Goal: Transaction & Acquisition: Purchase product/service

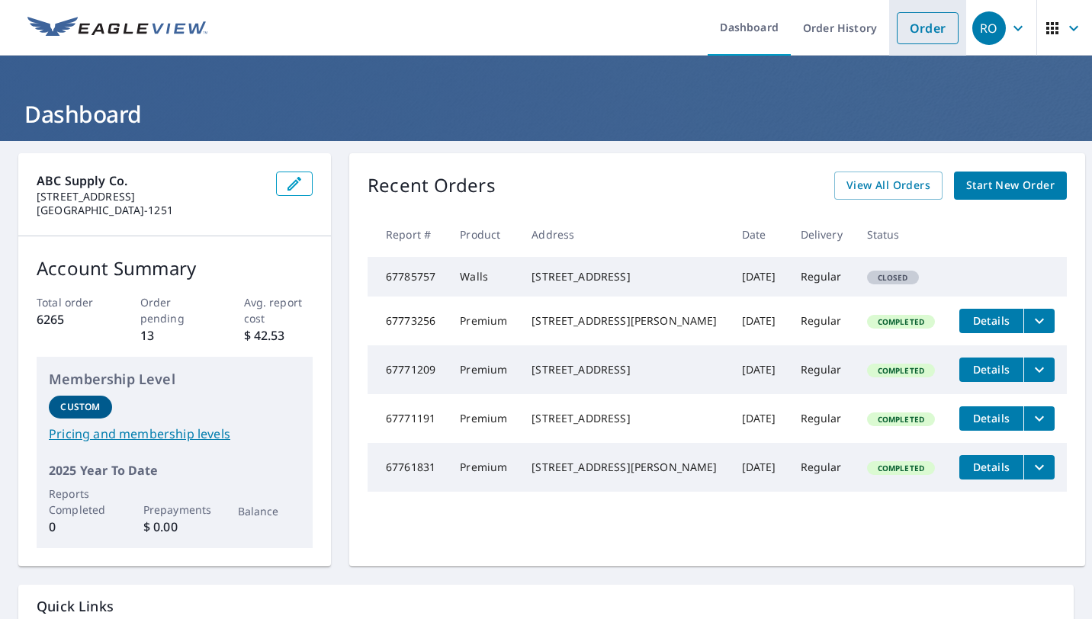
click at [918, 27] on link "Order" at bounding box center [928, 28] width 62 height 32
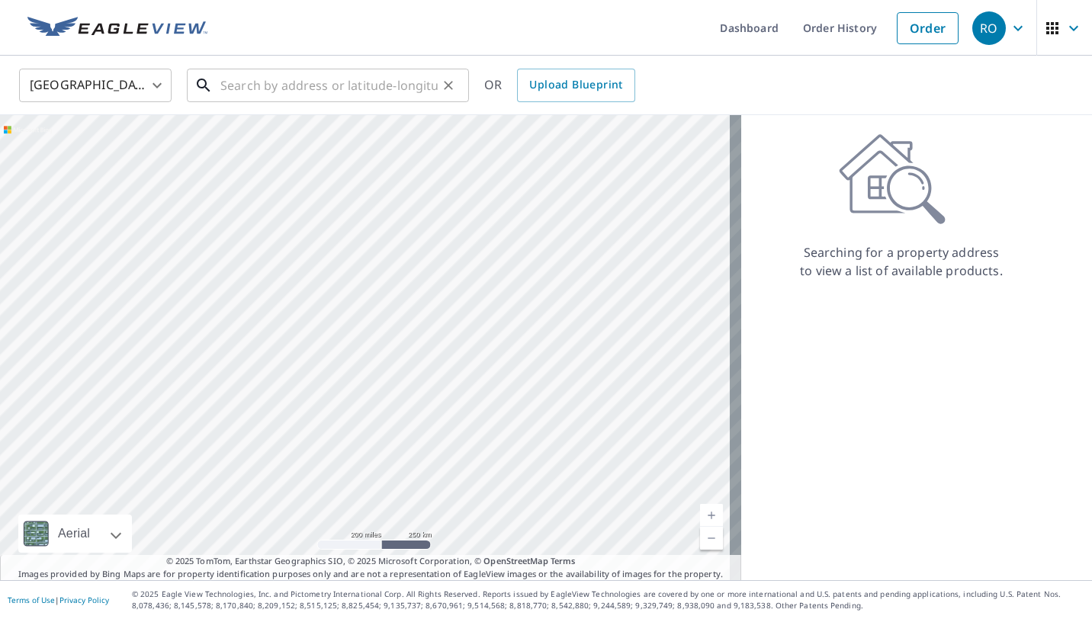
click at [291, 90] on input "text" at bounding box center [328, 85] width 217 height 43
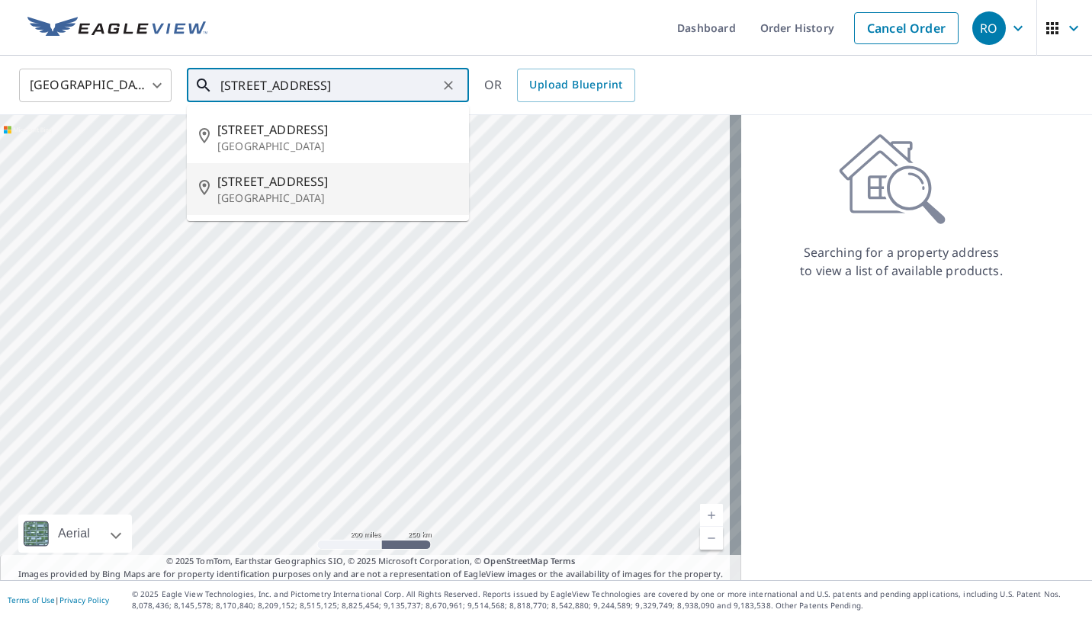
drag, startPoint x: 249, startPoint y: 196, endPoint x: 226, endPoint y: 190, distance: 23.7
click at [226, 190] on span "[STREET_ADDRESS]" at bounding box center [336, 181] width 239 height 18
type input "[STREET_ADDRESS]"
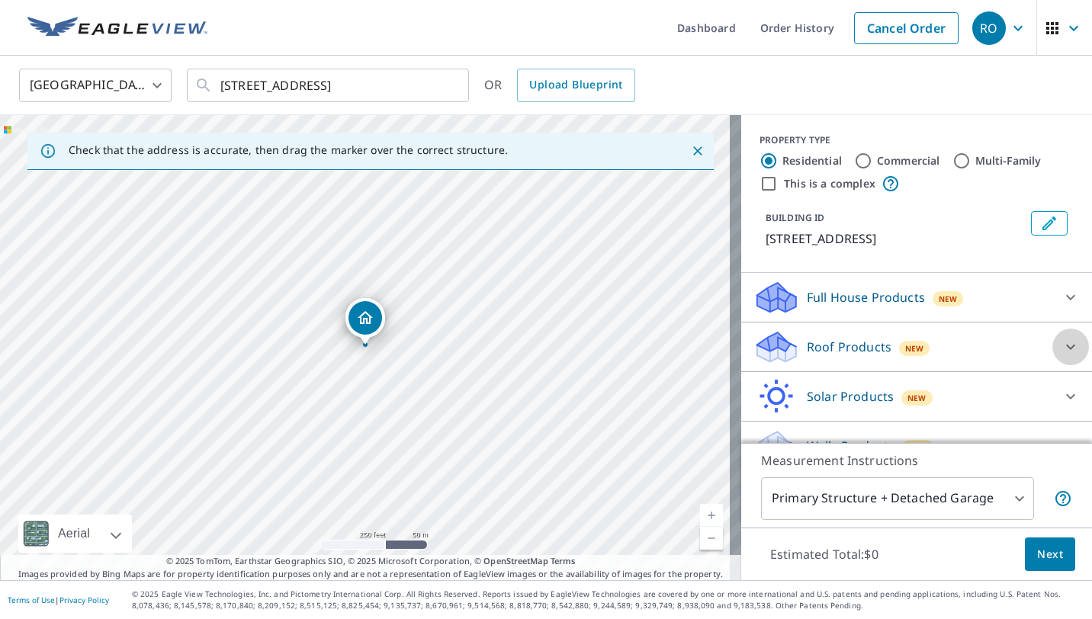
click at [1062, 348] on icon at bounding box center [1071, 347] width 18 height 18
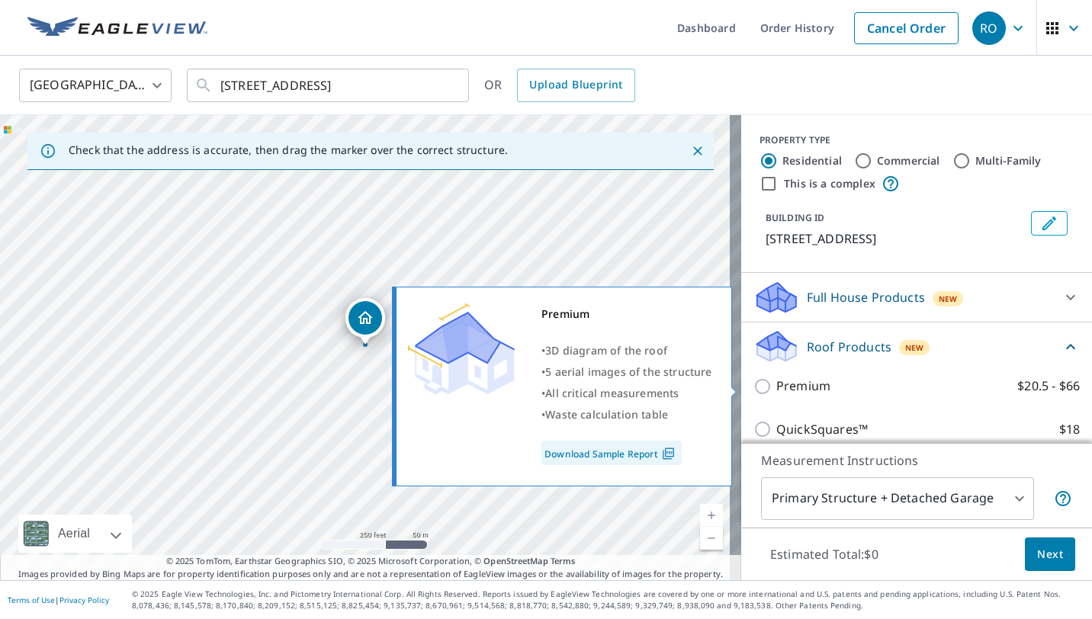
click at [783, 393] on p "Premium" at bounding box center [803, 386] width 54 height 19
click at [776, 393] on input "Premium $20.5 - $66" at bounding box center [764, 386] width 23 height 18
checkbox input "true"
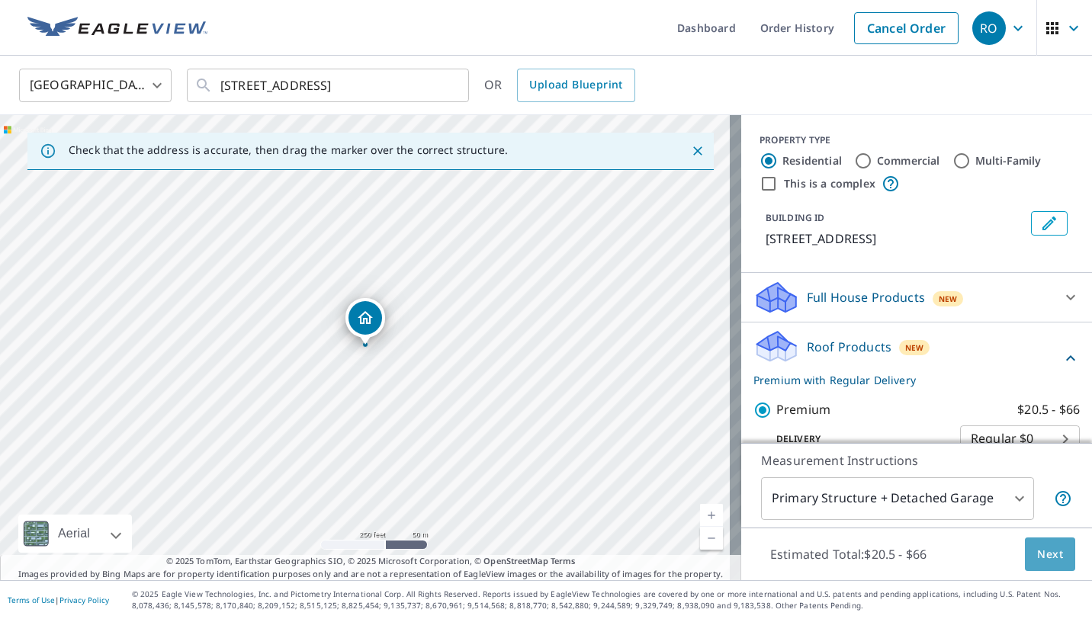
click at [1037, 545] on span "Next" at bounding box center [1050, 554] width 26 height 19
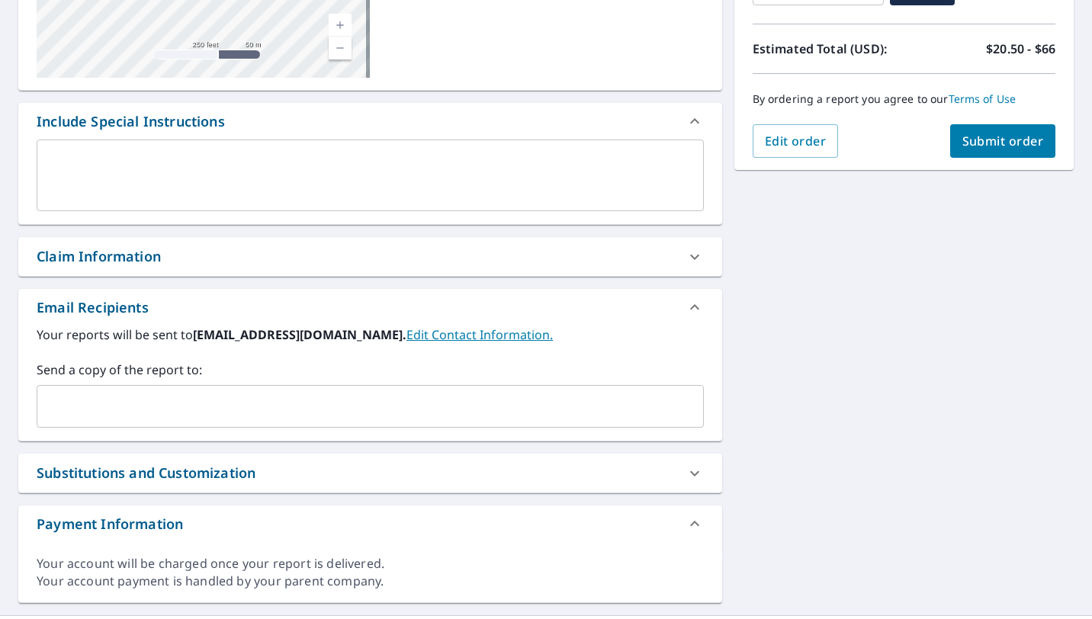
scroll to position [316, 0]
click at [181, 403] on input "text" at bounding box center [358, 406] width 631 height 29
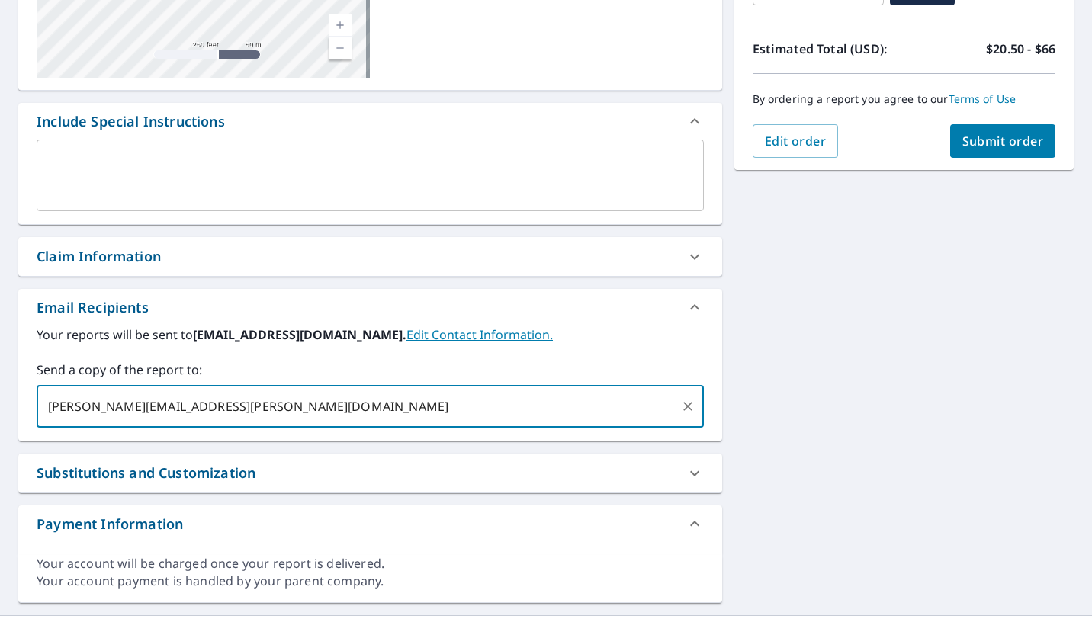
type input "[PERSON_NAME][EMAIL_ADDRESS][PERSON_NAME][DOMAIN_NAME]"
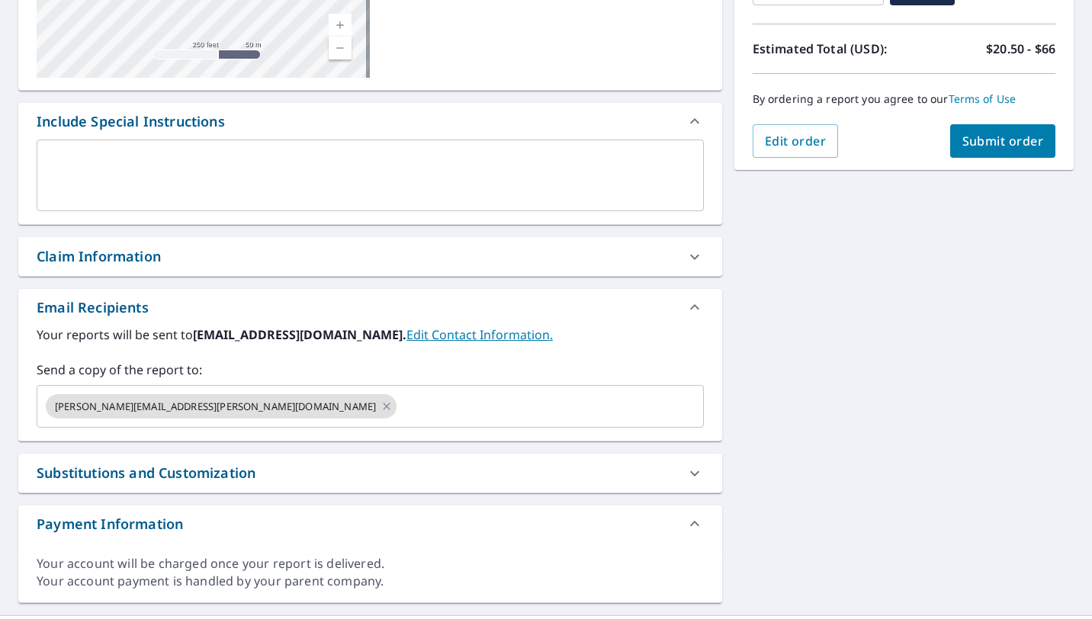
drag, startPoint x: 961, startPoint y: 133, endPoint x: 830, endPoint y: 169, distance: 136.2
click at [830, 169] on div "[STREET_ADDRESS] Aerial Road A standard road map Aerial A detailed look from ab…" at bounding box center [546, 220] width 1092 height 791
drag, startPoint x: 949, startPoint y: 148, endPoint x: 798, endPoint y: 231, distance: 172.4
click at [798, 231] on div "[STREET_ADDRESS] Aerial Road A standard road map Aerial A detailed look from ab…" at bounding box center [546, 220] width 1092 height 791
click at [991, 136] on span "Submit order" at bounding box center [1003, 141] width 82 height 17
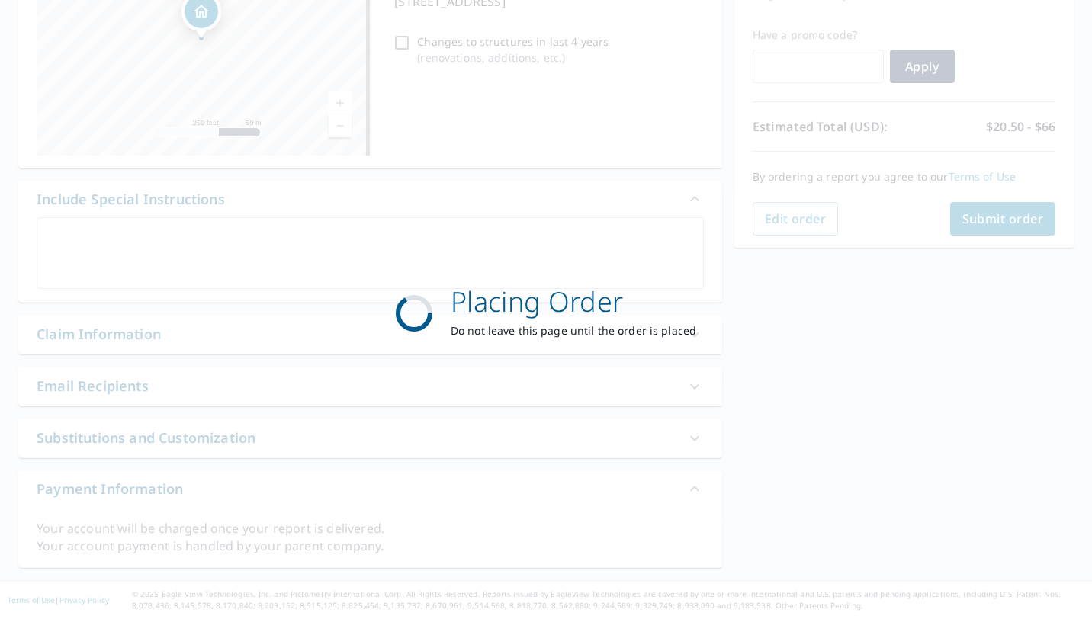
scroll to position [239, 0]
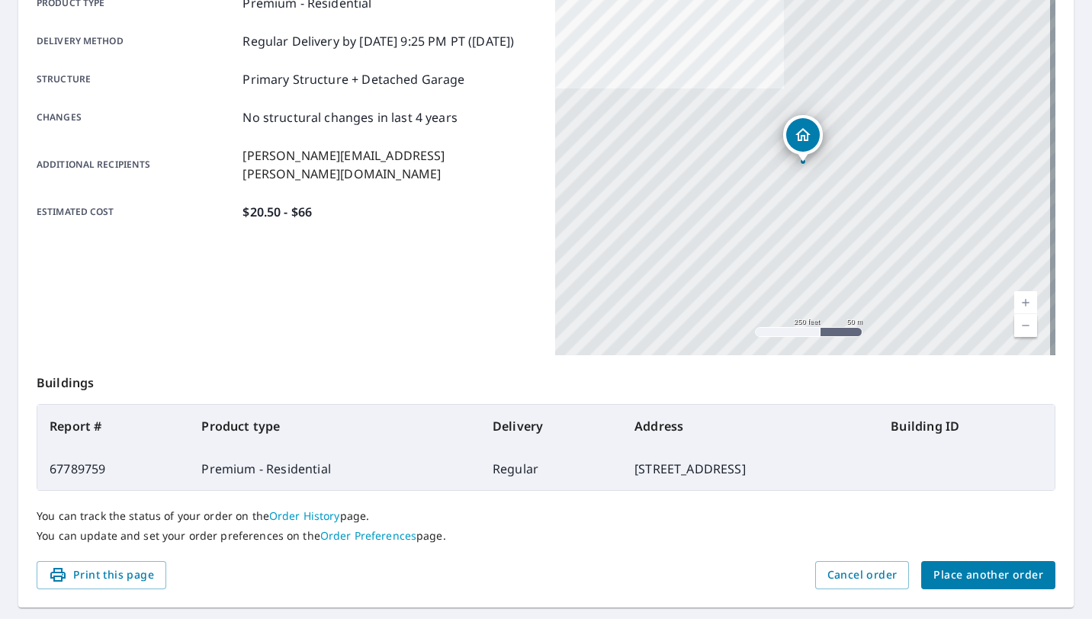
click at [975, 575] on span "Place another order" at bounding box center [988, 575] width 110 height 19
